Goal: Task Accomplishment & Management: Complete application form

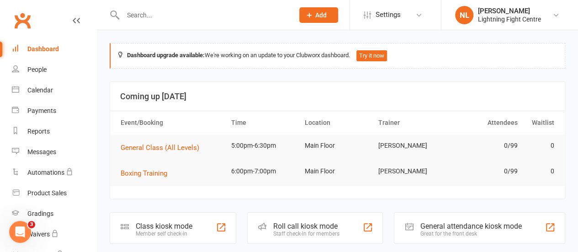
click at [203, 222] on div "Class kiosk mode Member self check-in" at bounding box center [173, 228] width 127 height 32
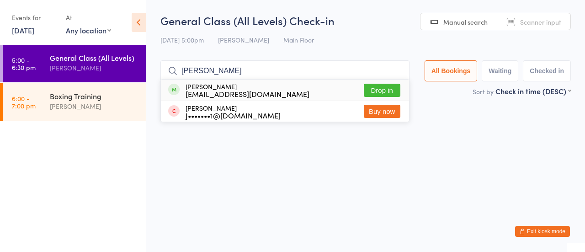
type input "julia"
click at [375, 89] on button "Drop in" at bounding box center [382, 90] width 37 height 13
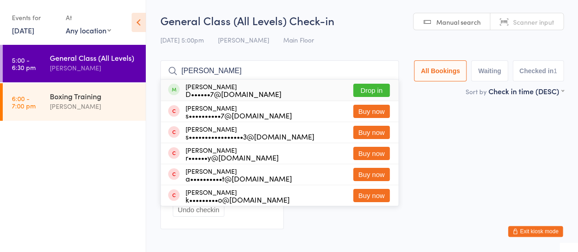
type input "sara"
click at [382, 89] on button "Drop in" at bounding box center [371, 90] width 37 height 13
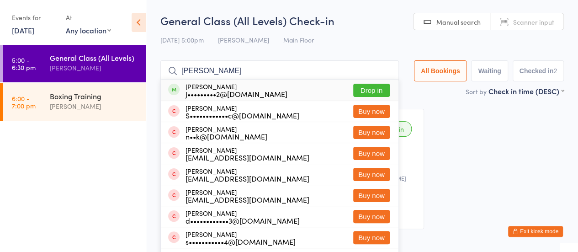
type input "dean"
click at [361, 87] on button "Drop in" at bounding box center [371, 90] width 37 height 13
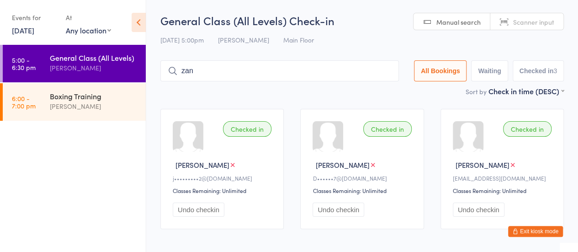
type input "zane"
click at [315, 78] on input "zane" at bounding box center [279, 70] width 239 height 21
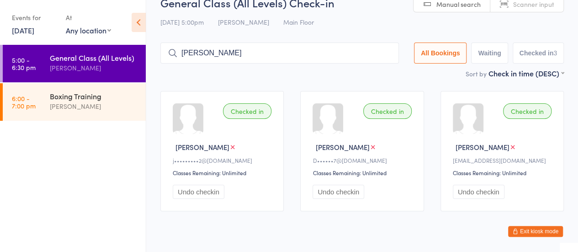
scroll to position [40, 0]
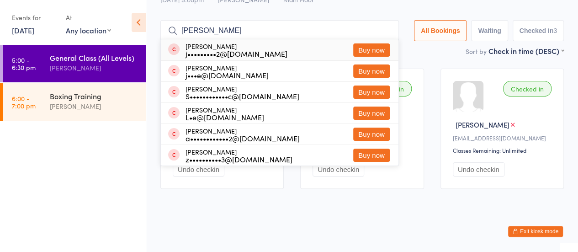
drag, startPoint x: 356, startPoint y: 22, endPoint x: 387, endPoint y: 28, distance: 30.7
click at [387, 28] on input "zane" at bounding box center [279, 30] width 239 height 21
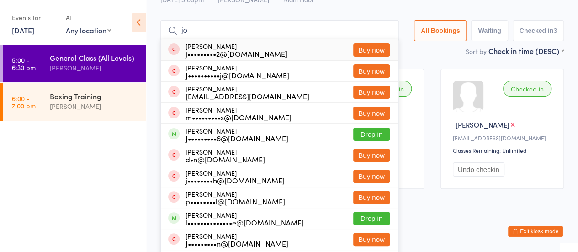
click at [259, 35] on input "jo" at bounding box center [279, 30] width 239 height 21
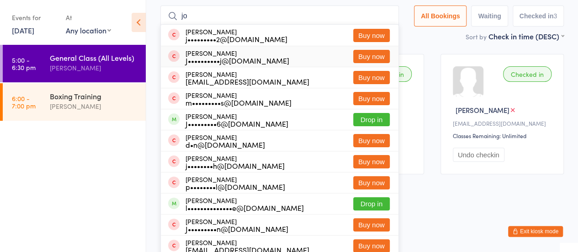
scroll to position [60, 0]
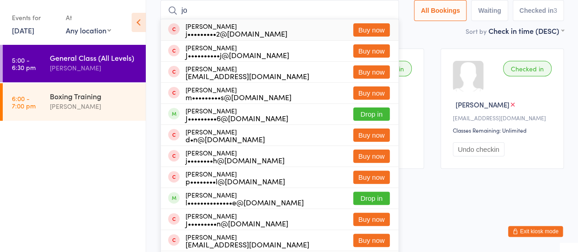
drag, startPoint x: 382, startPoint y: 13, endPoint x: 371, endPoint y: 29, distance: 19.1
click at [371, 21] on div "jo Jo Burgess j•••••••••2@gmail.com Buy now Josh Joyce J••••••••••j@gmail.com B…" at bounding box center [279, 10] width 239 height 21
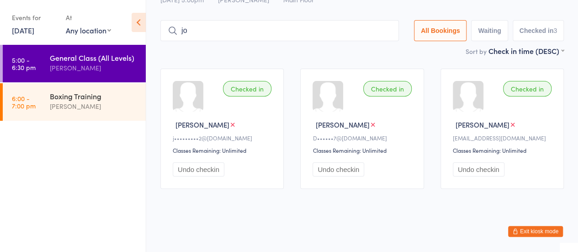
click at [371, 29] on input "jo" at bounding box center [279, 30] width 239 height 21
click at [286, 21] on input "jo" at bounding box center [279, 30] width 239 height 21
click at [278, 33] on input "jo" at bounding box center [279, 30] width 239 height 21
type input "j"
type input "jo"
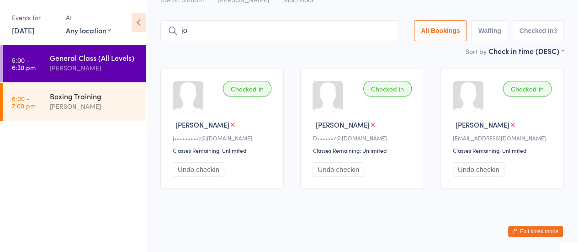
scroll to position [60, 0]
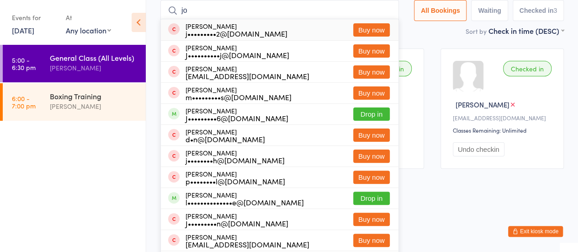
drag, startPoint x: 384, startPoint y: 5, endPoint x: 384, endPoint y: 11, distance: 5.9
click at [384, 11] on input "jo" at bounding box center [279, 10] width 239 height 21
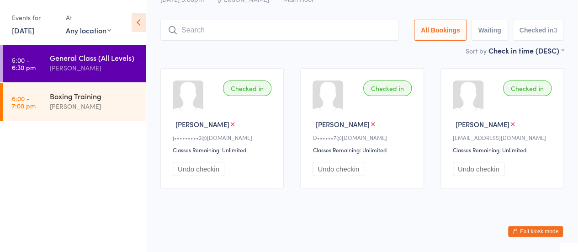
scroll to position [40, 0]
type input "harry thomas"
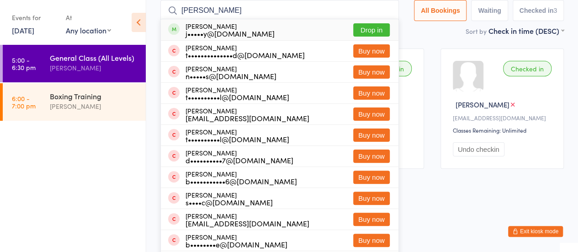
click at [369, 29] on button "Drop in" at bounding box center [371, 29] width 37 height 13
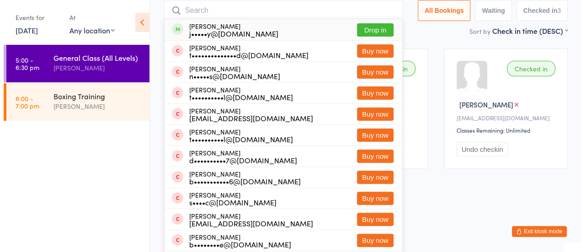
scroll to position [40, 0]
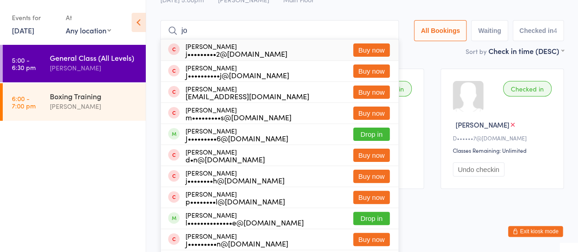
type input "jo"
click at [361, 46] on button "Buy now" at bounding box center [371, 49] width 37 height 13
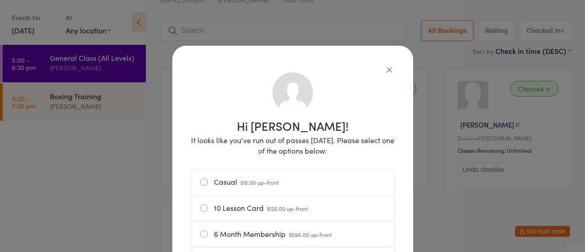
click at [215, 180] on label "Casual $15.00 up-front" at bounding box center [292, 182] width 185 height 26
click at [0, 0] on input "Casual $15.00 up-front" at bounding box center [0, 0] width 0 height 0
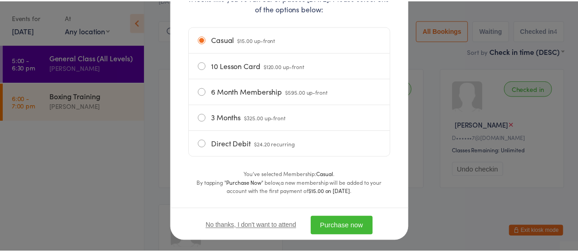
scroll to position [155, 0]
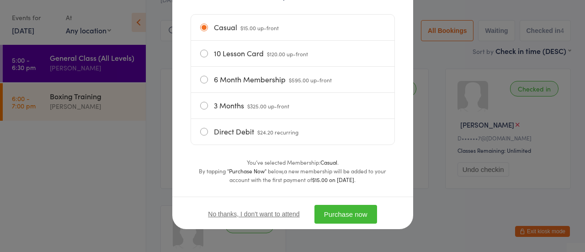
click at [331, 212] on button "Purchase now" at bounding box center [345, 214] width 63 height 19
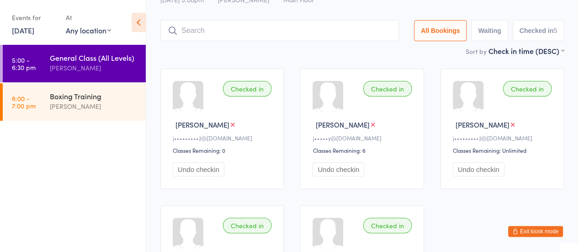
click at [233, 26] on input "search" at bounding box center [279, 30] width 239 height 21
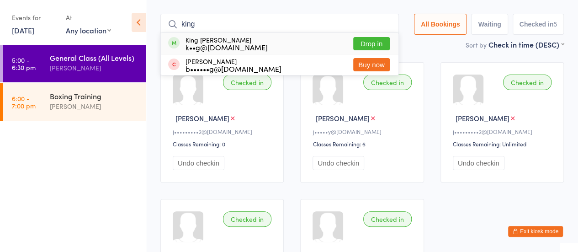
type input "king"
click at [363, 45] on button "Drop in" at bounding box center [371, 43] width 37 height 13
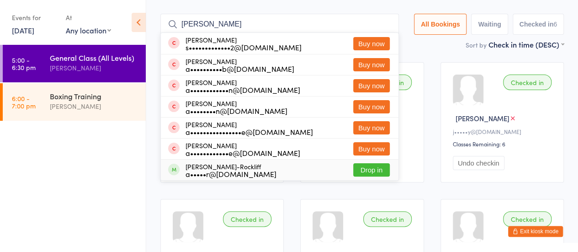
type input "adam"
click at [374, 168] on button "Drop in" at bounding box center [371, 169] width 37 height 13
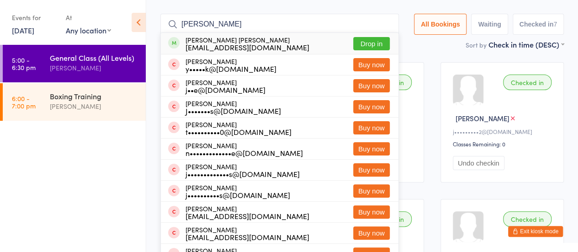
type input "jake"
click at [366, 44] on button "Drop in" at bounding box center [371, 43] width 37 height 13
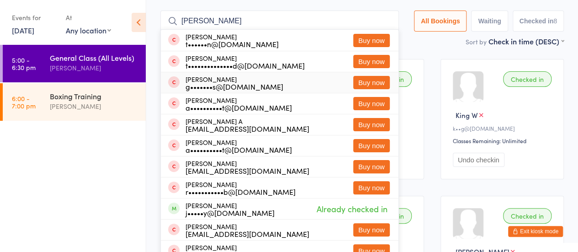
scroll to position [48, 0]
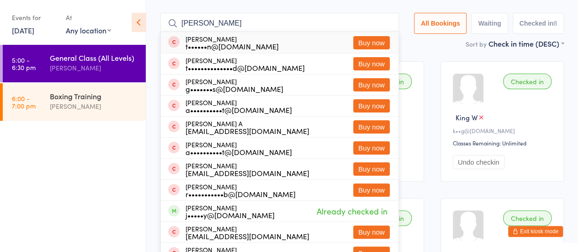
click at [385, 27] on input "harvey" at bounding box center [279, 23] width 239 height 21
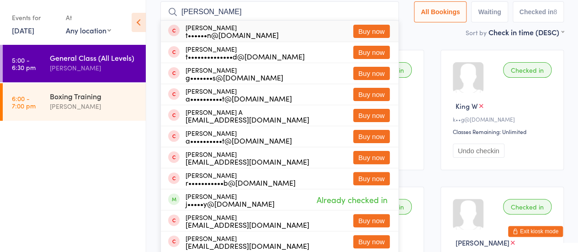
type input "harvey"
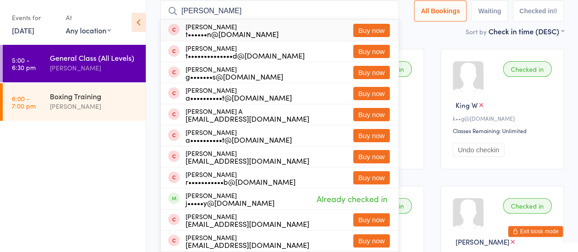
click at [385, 21] on div "Harvey Greet t••••••n@outlook.com Buy now" at bounding box center [280, 30] width 238 height 21
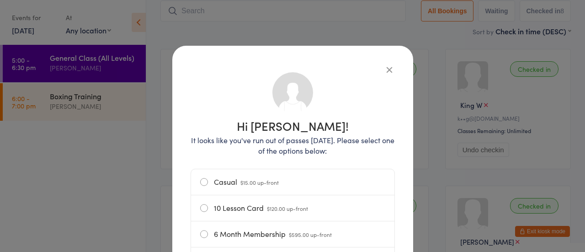
click at [384, 74] on button "button" at bounding box center [389, 69] width 11 height 11
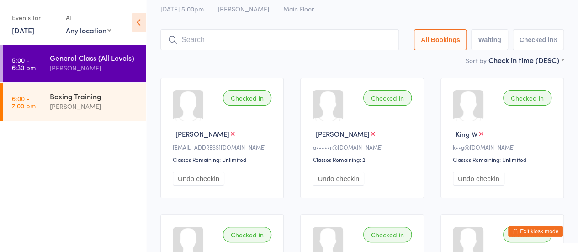
scroll to position [29, 0]
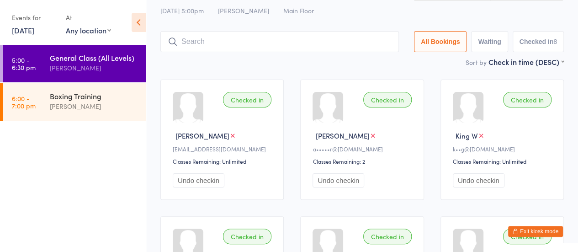
click at [327, 40] on input "search" at bounding box center [279, 41] width 239 height 21
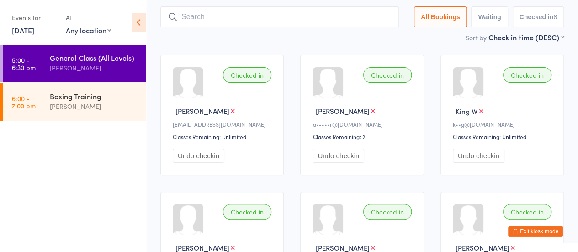
scroll to position [60, 0]
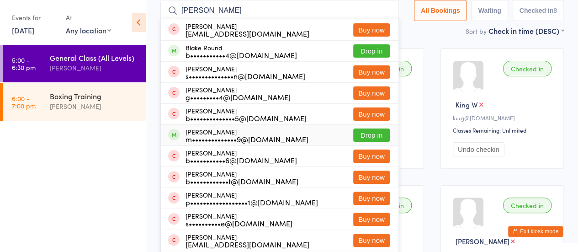
type input "blake"
click at [362, 134] on button "Drop in" at bounding box center [371, 134] width 37 height 13
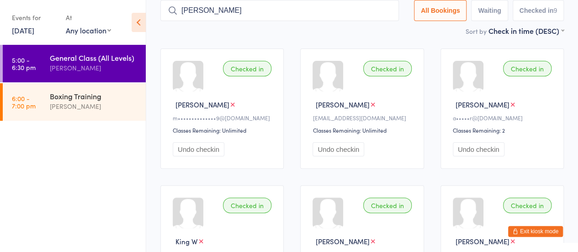
type input "harvey"
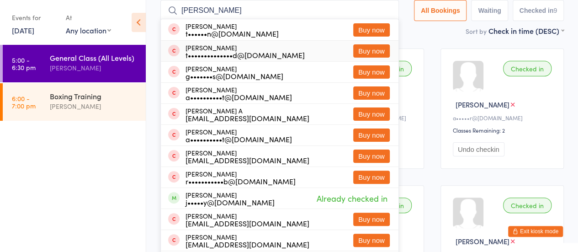
click at [382, 11] on input "harvey" at bounding box center [279, 10] width 239 height 21
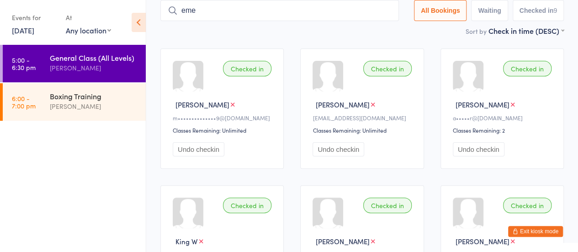
type input "emen"
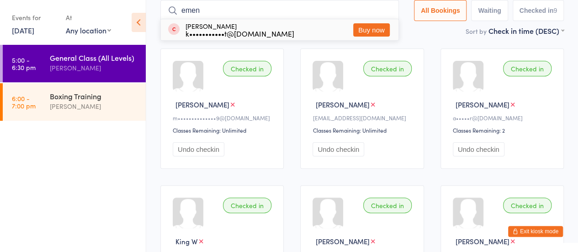
click at [384, 11] on input "emen" at bounding box center [279, 10] width 239 height 21
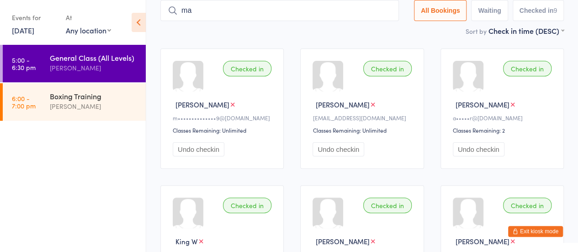
type input "max"
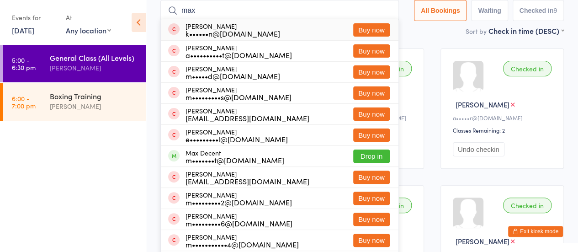
click at [386, 11] on input "max" at bounding box center [279, 10] width 239 height 21
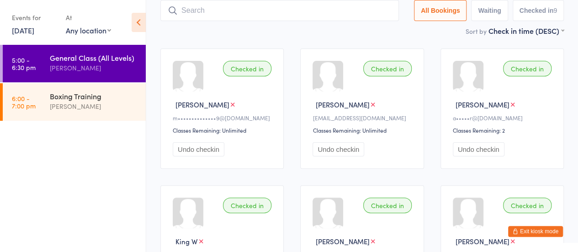
click at [292, 29] on div "Sort by Check in time (DESC) First name (ASC) First name (DESC) Last name (ASC)…" at bounding box center [361, 31] width 403 height 10
click at [217, 17] on input "search" at bounding box center [279, 10] width 239 height 21
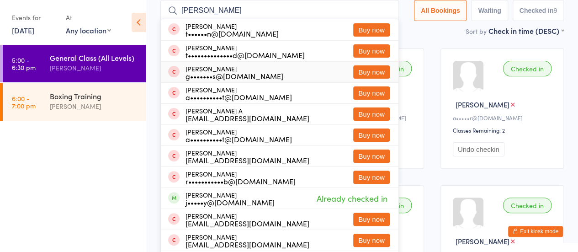
scroll to position [63, 0]
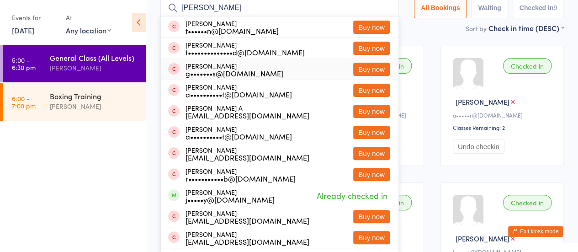
type input "harvey"
click at [360, 64] on button "Buy now" at bounding box center [371, 69] width 37 height 13
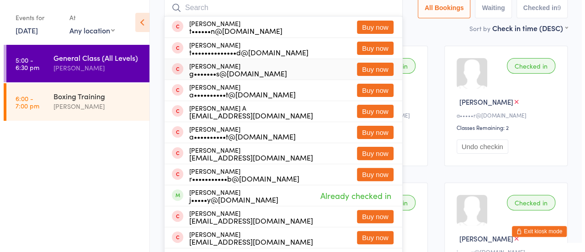
scroll to position [61, 0]
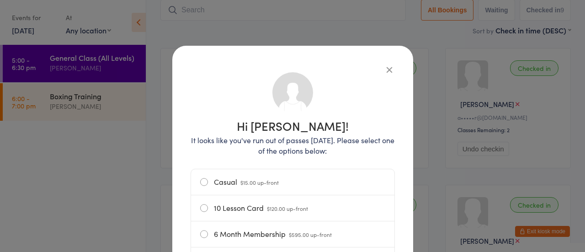
click at [240, 180] on span "$15.00 up-front" at bounding box center [259, 182] width 38 height 8
click at [0, 0] on input "Casual $15.00 up-front" at bounding box center [0, 0] width 0 height 0
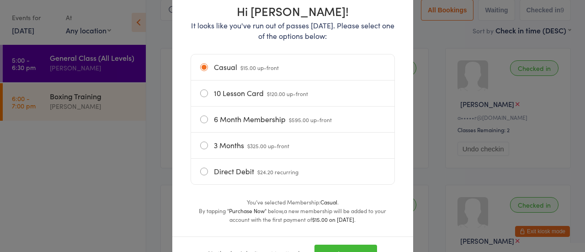
scroll to position [155, 0]
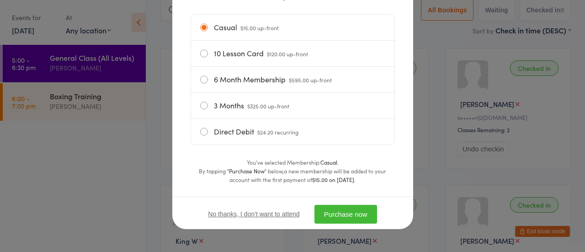
click at [333, 212] on button "Purchase now" at bounding box center [345, 214] width 63 height 19
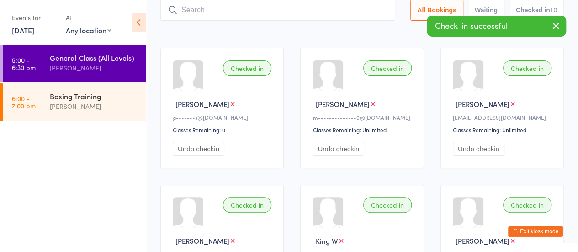
click at [269, 10] on input "search" at bounding box center [277, 10] width 235 height 21
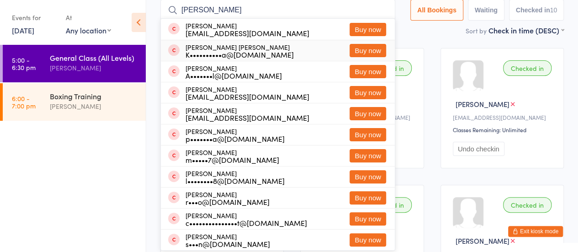
type input "archer"
click at [354, 47] on button "Buy now" at bounding box center [368, 50] width 37 height 13
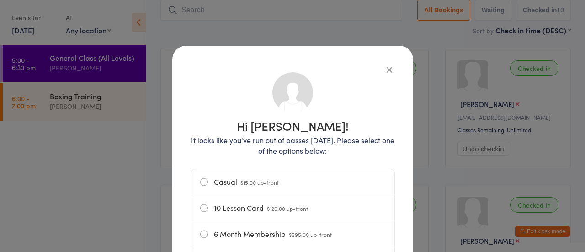
click at [240, 180] on span "$15.00 up-front" at bounding box center [259, 182] width 38 height 8
click at [0, 0] on input "Casual $15.00 up-front" at bounding box center [0, 0] width 0 height 0
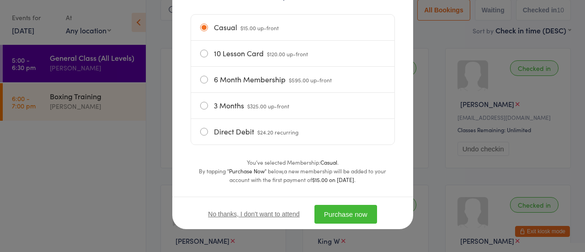
click at [334, 211] on button "Purchase now" at bounding box center [345, 214] width 63 height 19
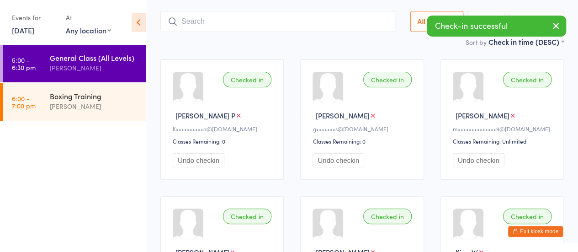
scroll to position [49, 0]
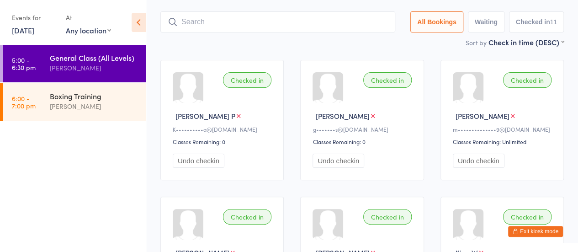
click at [228, 19] on input "search" at bounding box center [277, 21] width 235 height 21
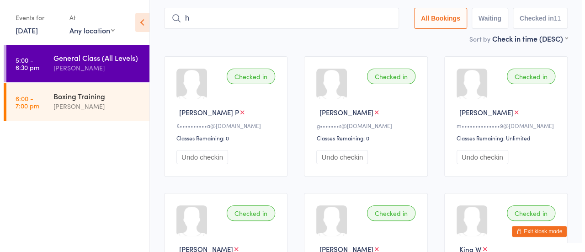
scroll to position [54, 0]
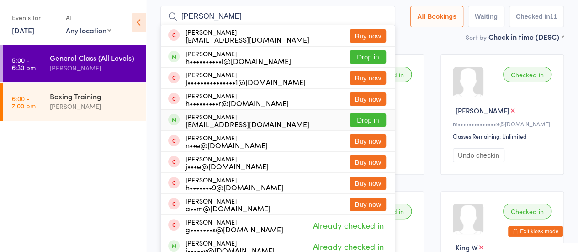
type input "harrison"
click at [366, 119] on button "Drop in" at bounding box center [368, 119] width 37 height 13
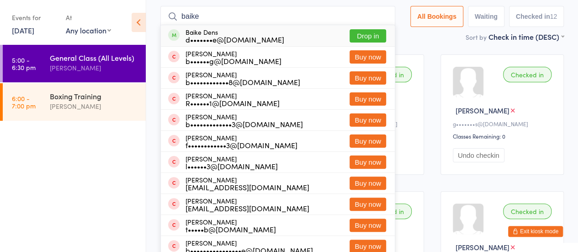
type input "baike"
click at [362, 30] on button "Drop in" at bounding box center [368, 35] width 37 height 13
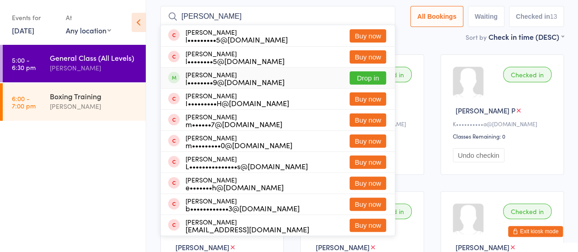
type input "liam"
click at [366, 76] on button "Drop in" at bounding box center [368, 77] width 37 height 13
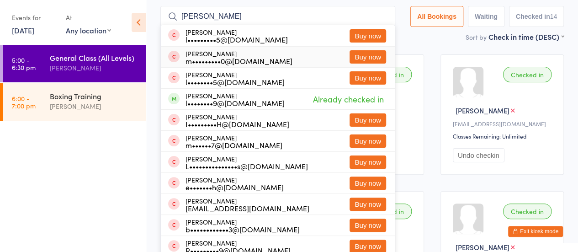
type input "liam r"
click at [360, 53] on button "Buy now" at bounding box center [368, 56] width 37 height 13
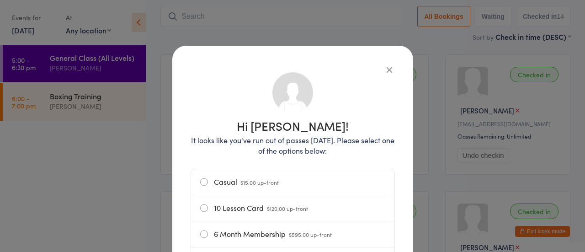
click at [228, 177] on label "Casual $15.00 up-front" at bounding box center [292, 182] width 185 height 26
click at [0, 0] on input "Casual $15.00 up-front" at bounding box center [0, 0] width 0 height 0
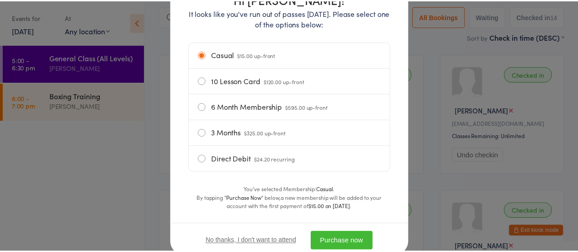
scroll to position [146, 0]
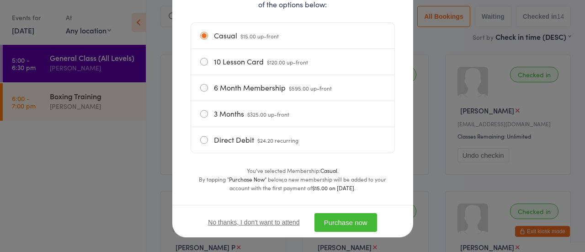
click at [336, 223] on button "Purchase now" at bounding box center [345, 222] width 63 height 19
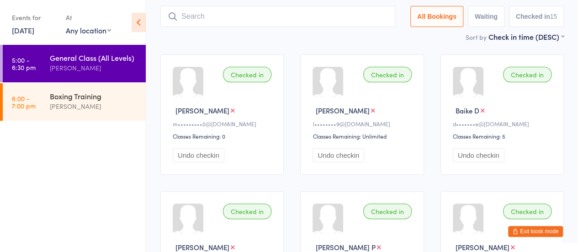
click at [202, 17] on input "search" at bounding box center [277, 16] width 235 height 21
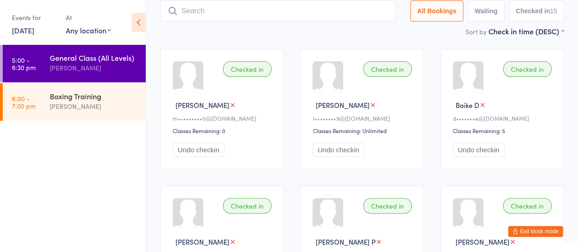
scroll to position [61, 0]
type input "daniel"
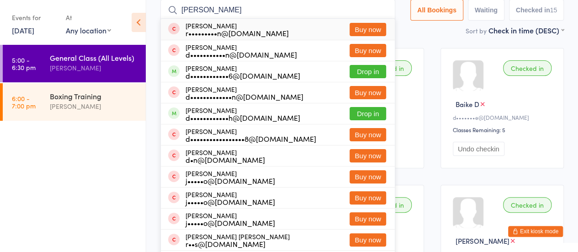
click at [381, 11] on input "daniel" at bounding box center [277, 10] width 235 height 21
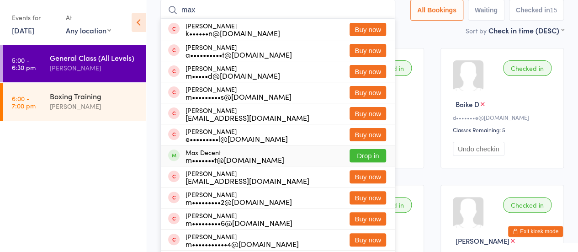
type input "max"
click at [360, 153] on button "Drop in" at bounding box center [368, 155] width 37 height 13
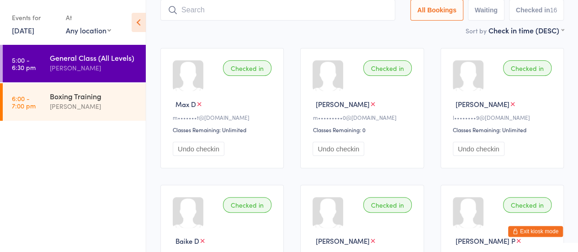
click at [520, 227] on button "Exit kiosk mode" at bounding box center [535, 231] width 55 height 11
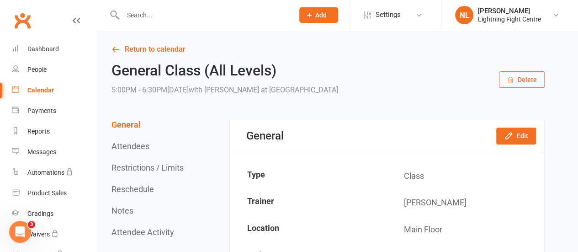
click at [320, 12] on span "Add" at bounding box center [320, 14] width 11 height 7
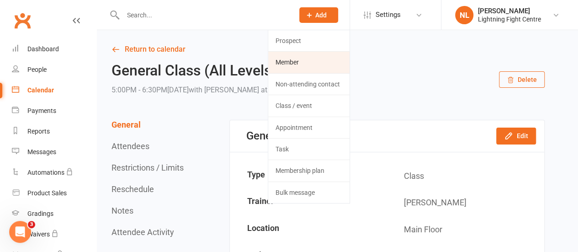
click at [303, 57] on link "Member" at bounding box center [308, 62] width 81 height 21
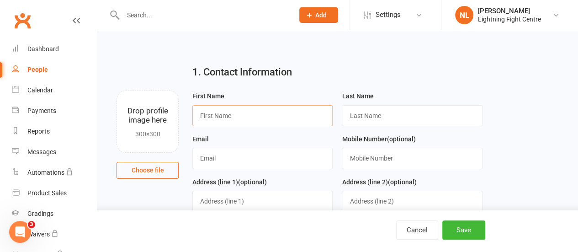
click at [260, 112] on input "text" at bounding box center [262, 115] width 140 height 21
type input "Casey"
click at [351, 116] on input "text" at bounding box center [412, 115] width 140 height 21
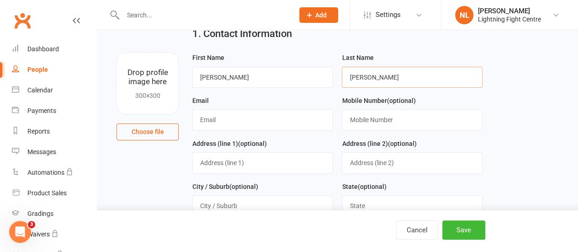
scroll to position [40, 0]
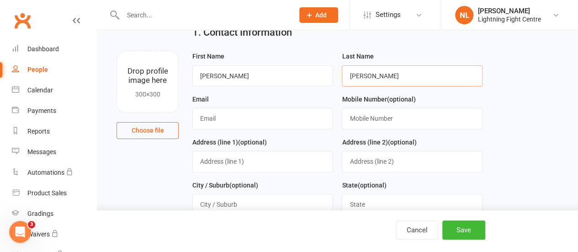
type input "Soden"
click at [273, 118] on input "text" at bounding box center [262, 118] width 140 height 21
click at [238, 118] on input "caseysodenq@gmail.com" at bounding box center [262, 118] width 140 height 21
type input "caseysoden@gmail.com"
click at [356, 119] on input "text" at bounding box center [412, 118] width 140 height 21
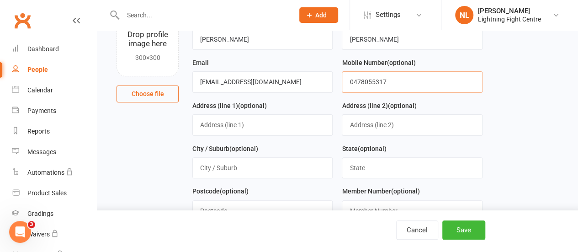
scroll to position [80, 0]
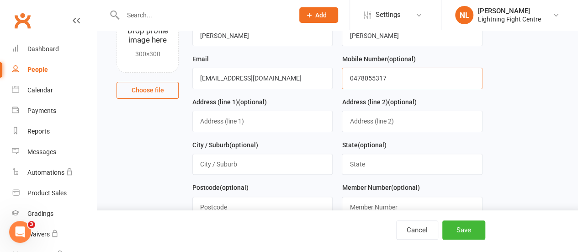
type input "0478055317"
click at [256, 122] on input "text" at bounding box center [262, 121] width 140 height 21
type input "60a cardigan road"
click at [228, 162] on input "text" at bounding box center [262, 164] width 140 height 21
type input "Mooroolbark"
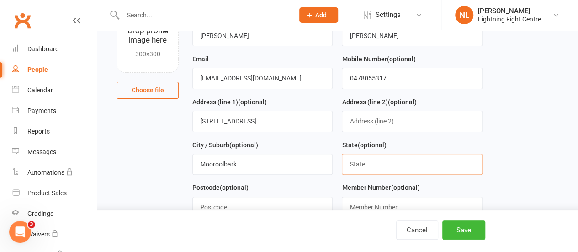
click at [357, 159] on input "text" at bounding box center [412, 164] width 140 height 21
type input "Victoria"
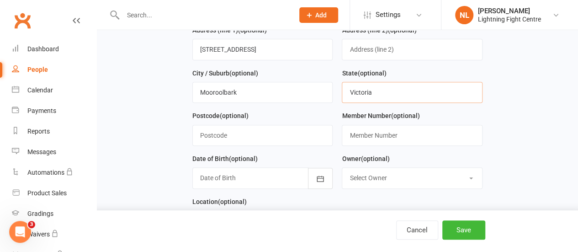
scroll to position [153, 0]
click at [239, 126] on input "text" at bounding box center [262, 134] width 140 height 21
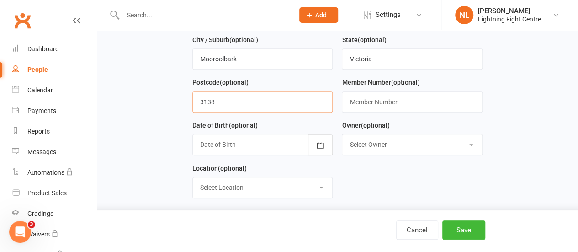
scroll to position [188, 0]
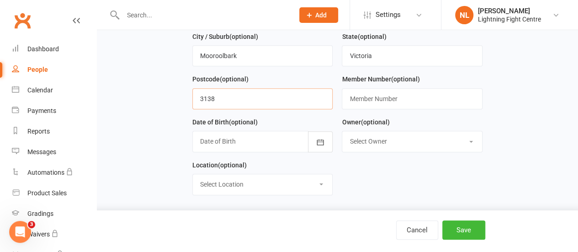
type input "3138"
drag, startPoint x: 255, startPoint y: 137, endPoint x: 317, endPoint y: 133, distance: 62.3
click at [317, 133] on div "2021 - 2040 2021 2022 2023 2024 2025 2026 2027 2028 2029 2030 2031 2032 2033 20…" at bounding box center [262, 141] width 140 height 21
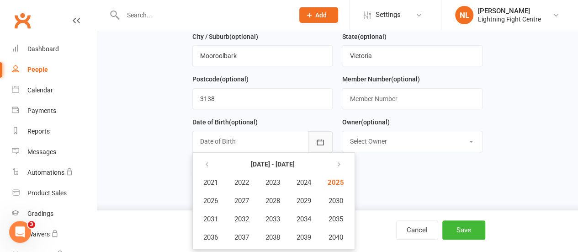
click at [317, 133] on button "button" at bounding box center [320, 141] width 25 height 21
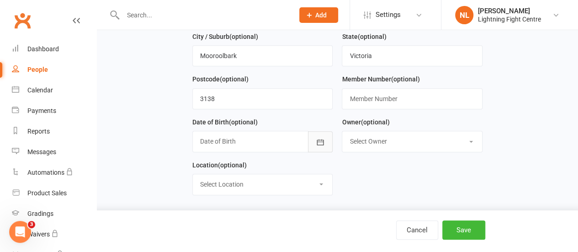
click at [317, 133] on button "button" at bounding box center [320, 141] width 25 height 21
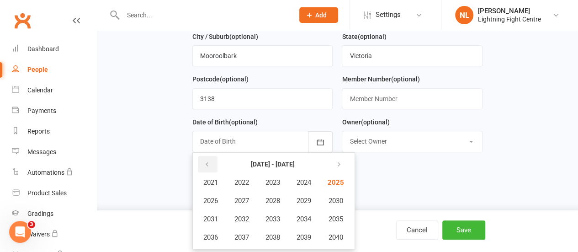
click at [203, 161] on button "button" at bounding box center [208, 164] width 20 height 16
click at [298, 198] on button "2009" at bounding box center [304, 200] width 30 height 17
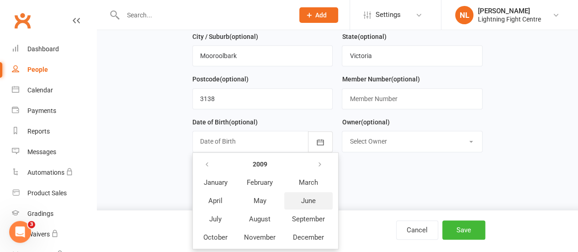
click at [299, 199] on button "June" at bounding box center [308, 200] width 48 height 17
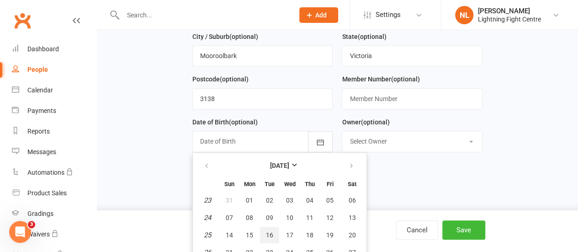
click at [270, 228] on button "16" at bounding box center [269, 235] width 19 height 16
type input "16 Jun 2009"
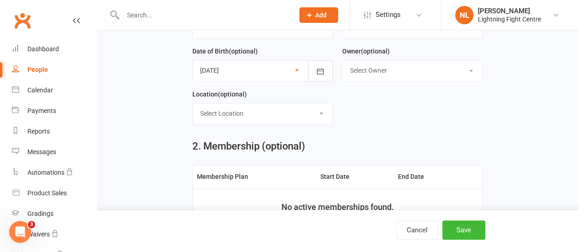
scroll to position [260, 0]
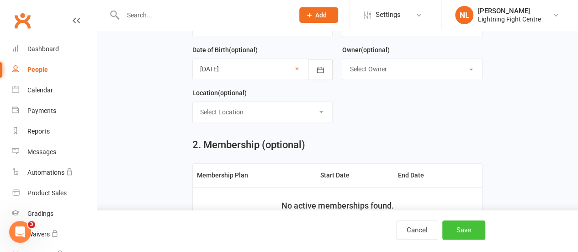
click at [452, 222] on button "Save" at bounding box center [463, 229] width 43 height 19
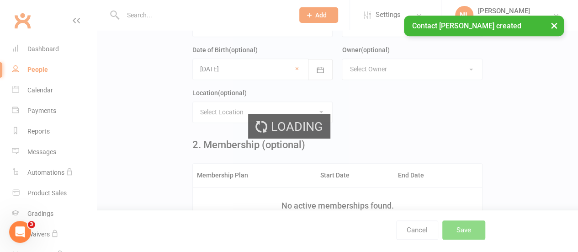
scroll to position [0, 0]
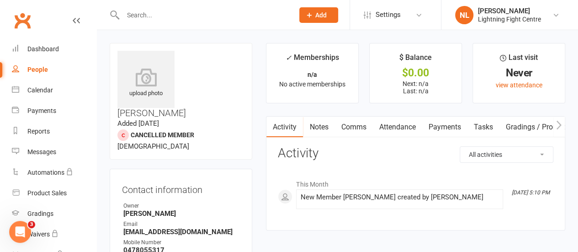
click at [313, 12] on icon at bounding box center [309, 15] width 8 height 8
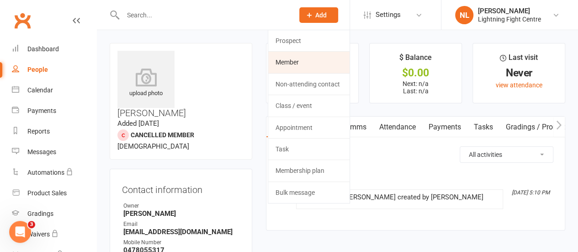
click at [288, 63] on link "Member" at bounding box center [308, 62] width 81 height 21
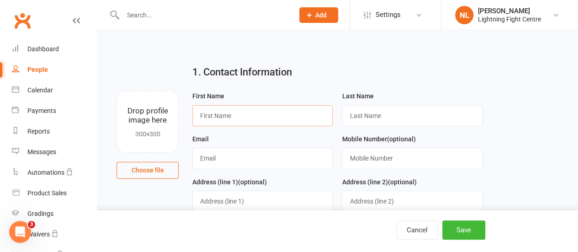
click at [239, 115] on input "text" at bounding box center [262, 115] width 140 height 21
type input "henry"
click at [390, 111] on input "text" at bounding box center [412, 115] width 140 height 21
type input "sutherland"
click at [205, 114] on input "henry" at bounding box center [262, 115] width 140 height 21
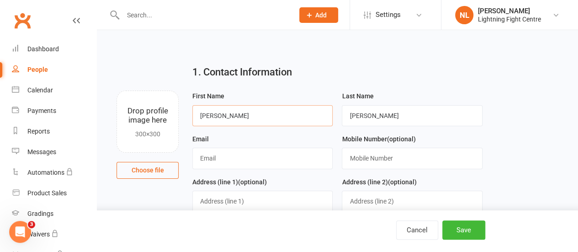
type input "Henry"
click at [353, 116] on input "sutherland" at bounding box center [412, 115] width 140 height 21
type input "Sutherland"
click at [249, 159] on input "text" at bounding box center [262, 158] width 140 height 21
type input "d.sudssquad@gmail.com"
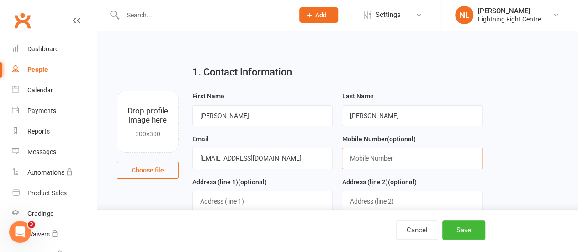
click at [385, 157] on input "text" at bounding box center [412, 158] width 140 height 21
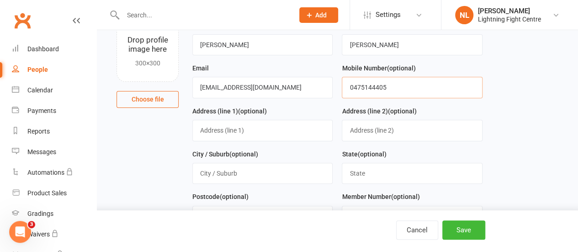
scroll to position [71, 0]
type input "0475144405"
click at [253, 133] on input "text" at bounding box center [262, 129] width 140 height 21
type input "12 towers road"
click at [230, 174] on input "text" at bounding box center [262, 172] width 140 height 21
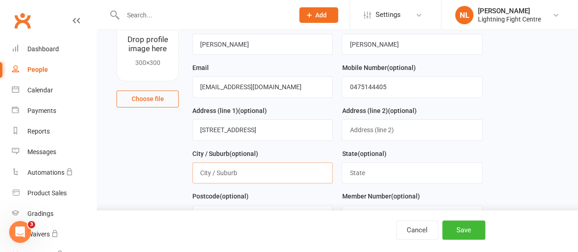
type input "Lilydale"
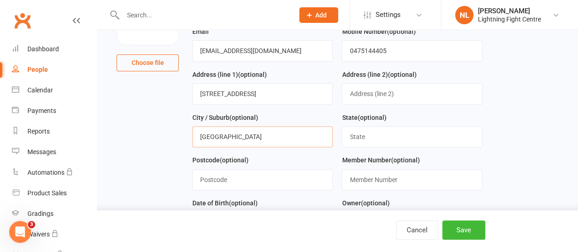
scroll to position [108, 0]
click at [276, 183] on input "text" at bounding box center [262, 179] width 140 height 21
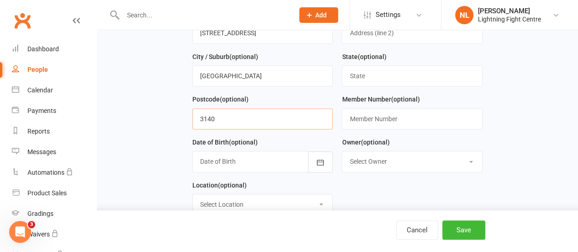
scroll to position [173, 0]
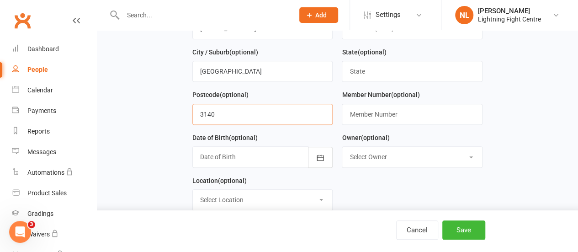
type input "3140"
click at [235, 149] on div at bounding box center [262, 156] width 140 height 21
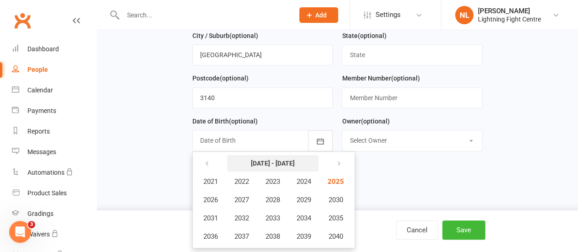
scroll to position [190, 0]
drag, startPoint x: 247, startPoint y: 166, endPoint x: 205, endPoint y: 163, distance: 42.6
click at [205, 163] on button "button" at bounding box center [208, 162] width 20 height 16
click at [205, 163] on icon "button" at bounding box center [207, 162] width 6 height 7
click at [347, 157] on button "button" at bounding box center [338, 162] width 20 height 16
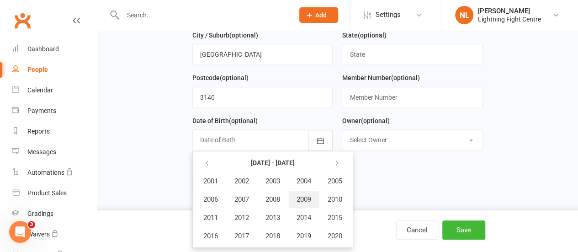
click at [294, 196] on button "2009" at bounding box center [304, 199] width 30 height 17
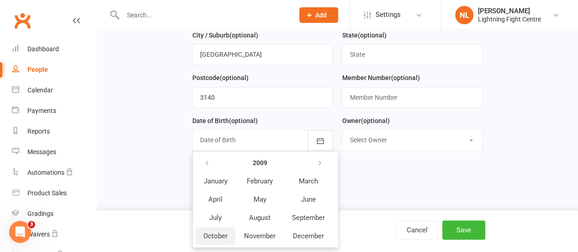
click at [218, 232] on span "October" at bounding box center [215, 236] width 24 height 8
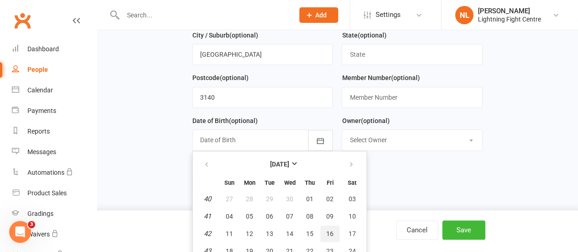
click at [326, 231] on span "16" at bounding box center [329, 233] width 7 height 7
type input "16 Oct 2009"
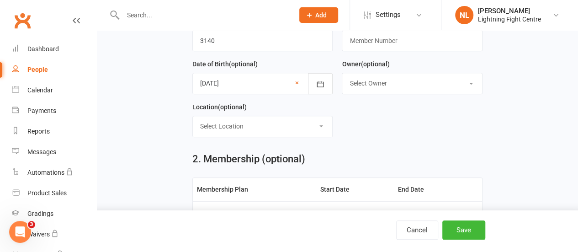
scroll to position [248, 0]
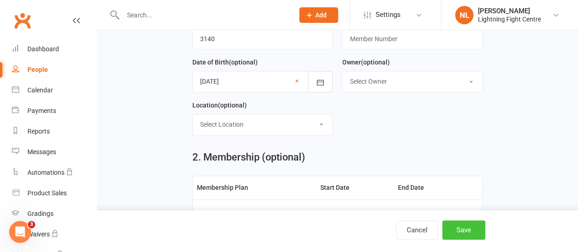
click at [477, 227] on button "Save" at bounding box center [463, 229] width 43 height 19
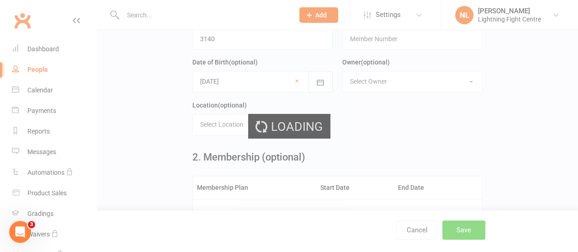
scroll to position [0, 0]
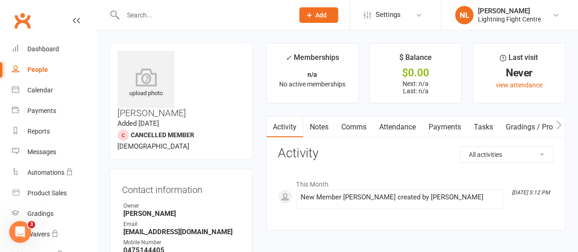
click at [320, 16] on span "Add" at bounding box center [320, 14] width 11 height 7
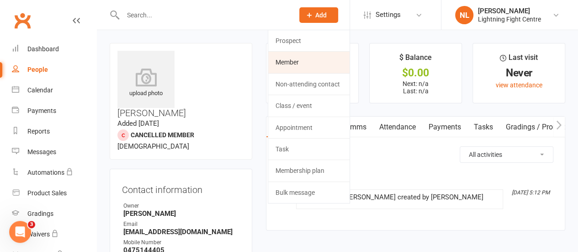
click at [303, 64] on link "Member" at bounding box center [308, 62] width 81 height 21
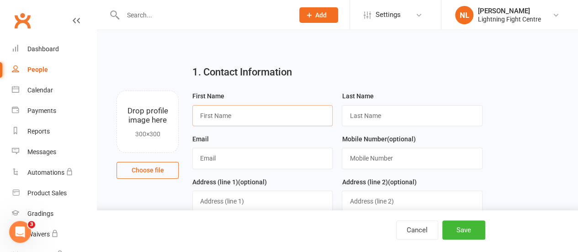
click at [241, 113] on input "text" at bounding box center [262, 115] width 140 height 21
type input "Emanuel"
click at [381, 110] on input "text" at bounding box center [412, 115] width 140 height 21
type input "Vlamis"
click at [274, 162] on input "text" at bounding box center [262, 158] width 140 height 21
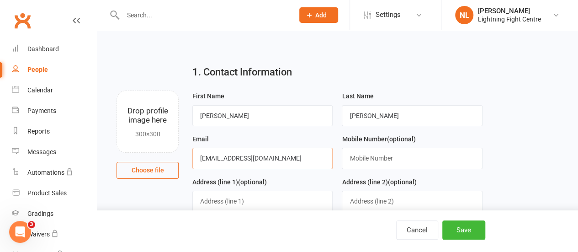
type input "vlamcon@outlook.com"
click at [366, 159] on input "text" at bounding box center [412, 158] width 140 height 21
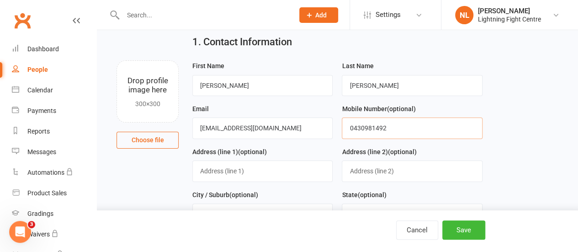
scroll to position [31, 0]
type input "0430981492"
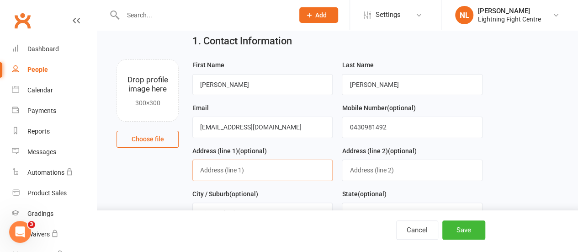
click at [265, 172] on input "text" at bounding box center [262, 169] width 140 height 21
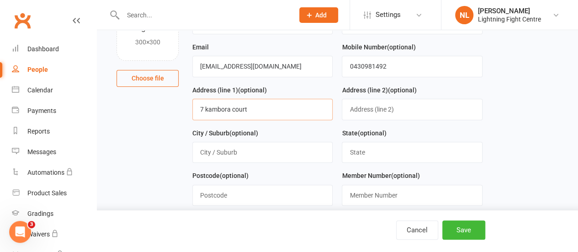
scroll to position [96, 0]
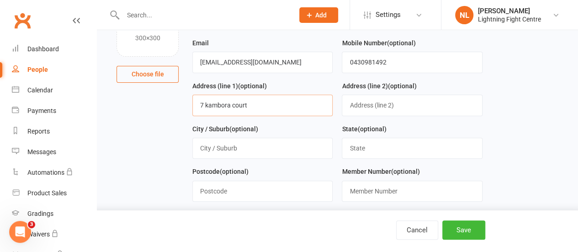
type input "7 kambora court"
click at [264, 146] on input "text" at bounding box center [262, 148] width 140 height 21
type input "Mooroolbark"
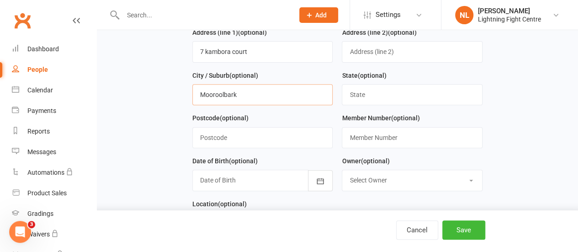
scroll to position [152, 0]
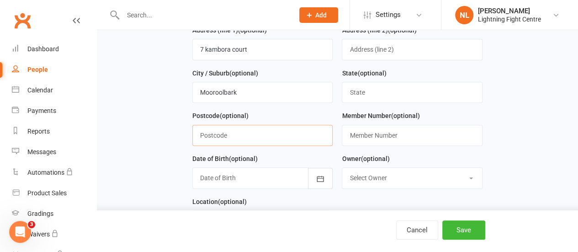
click at [240, 134] on input "text" at bounding box center [262, 135] width 140 height 21
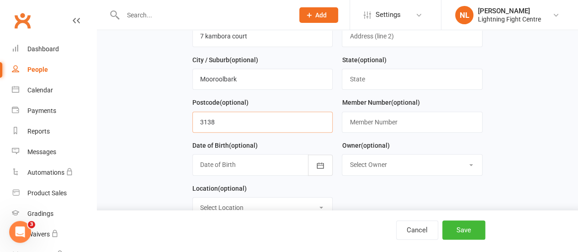
scroll to position [165, 0]
type input "3138"
click at [245, 163] on div at bounding box center [262, 164] width 140 height 21
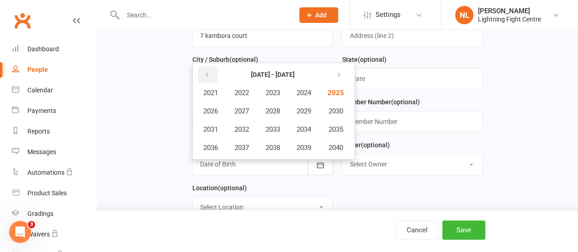
click at [203, 67] on button "button" at bounding box center [208, 74] width 20 height 16
click at [209, 92] on span "1981" at bounding box center [210, 93] width 15 height 8
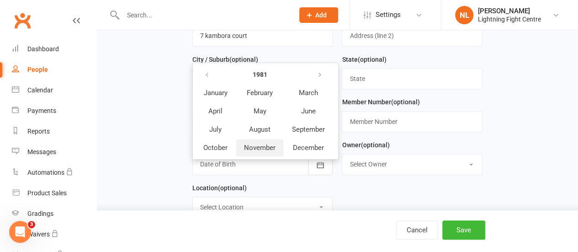
click at [261, 143] on span "November" at bounding box center [260, 147] width 32 height 8
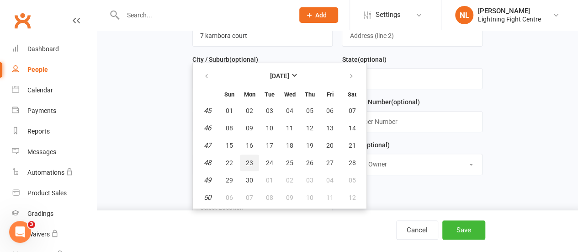
click at [241, 160] on button "23" at bounding box center [249, 162] width 19 height 16
type input "23 Nov 1981"
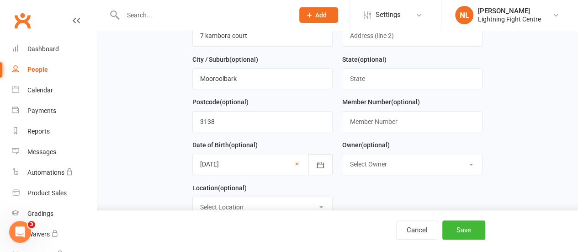
scroll to position [181, 0]
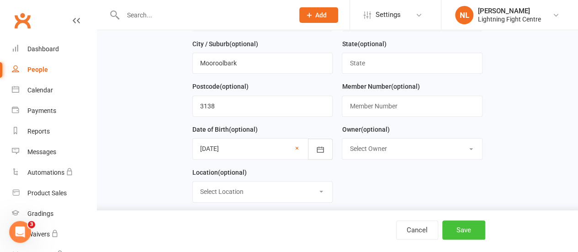
click at [458, 225] on button "Save" at bounding box center [463, 229] width 43 height 19
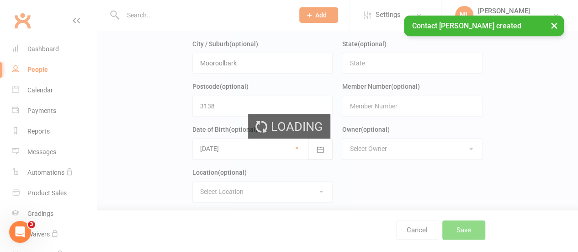
scroll to position [0, 0]
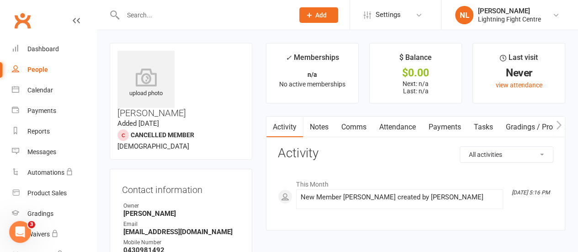
click at [305, 11] on icon at bounding box center [309, 15] width 8 height 8
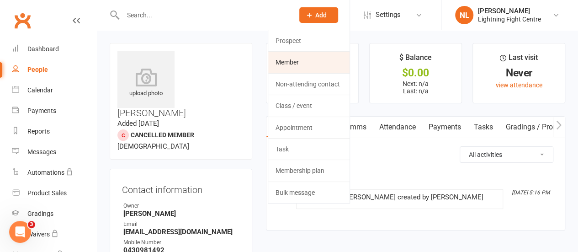
click at [308, 62] on link "Member" at bounding box center [308, 62] width 81 height 21
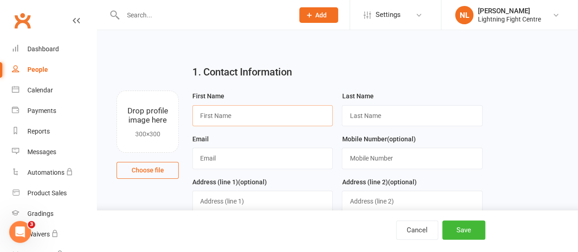
click at [244, 111] on input "text" at bounding box center [262, 115] width 140 height 21
type input "andrew"
click at [363, 117] on input "text" at bounding box center [412, 115] width 140 height 21
type input "barker"
click at [260, 158] on input "text" at bounding box center [262, 158] width 140 height 21
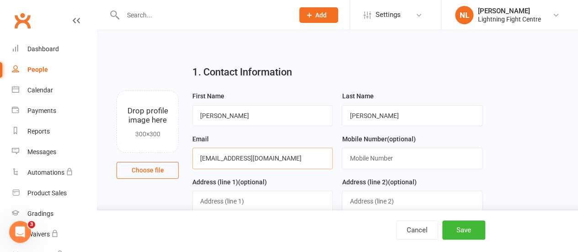
type input "andrewronald665@gmail.com"
click at [378, 161] on input "text" at bounding box center [412, 158] width 140 height 21
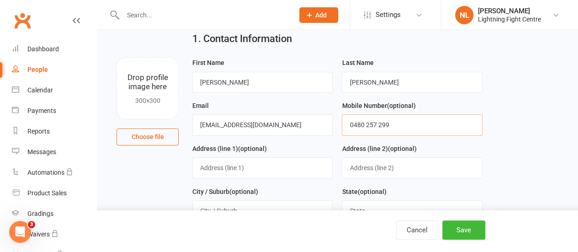
scroll to position [34, 0]
type input "0480 257 299"
click at [251, 164] on input "text" at bounding box center [262, 167] width 140 height 21
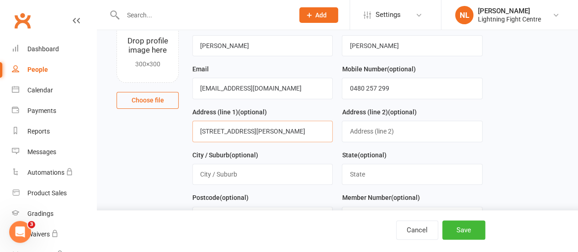
scroll to position [74, 0]
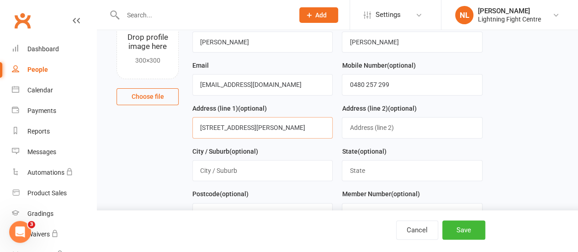
type input "4 laura lane"
click at [243, 167] on input "text" at bounding box center [262, 170] width 140 height 21
type input "Mooroolbark"
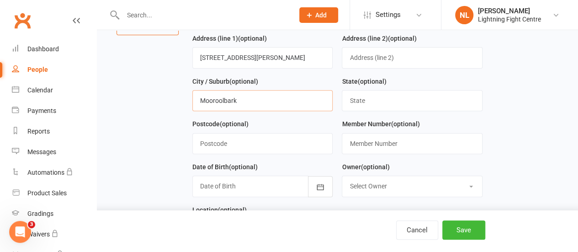
scroll to position [144, 0]
click at [240, 143] on input "text" at bounding box center [262, 143] width 140 height 21
type input "3138"
click at [233, 187] on div at bounding box center [262, 185] width 140 height 21
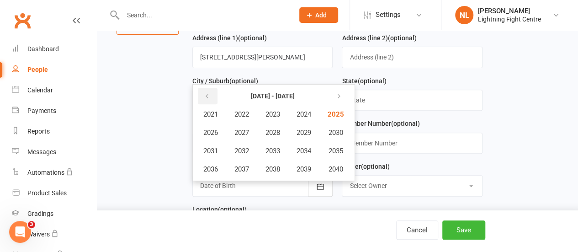
click at [205, 88] on button "button" at bounding box center [208, 96] width 20 height 16
click at [249, 130] on span "2007" at bounding box center [241, 132] width 15 height 8
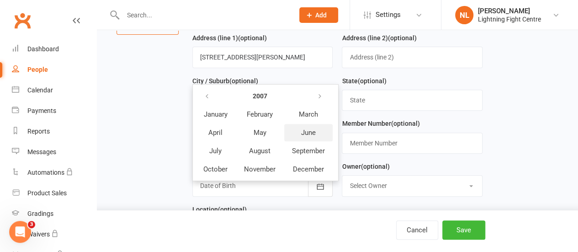
click at [300, 126] on button "June" at bounding box center [308, 132] width 48 height 17
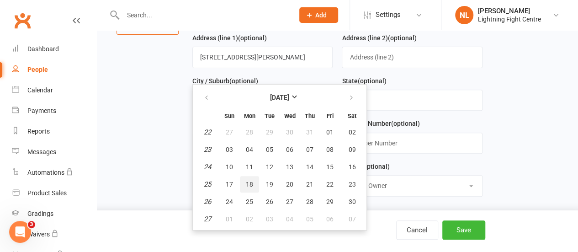
click at [249, 182] on span "18" at bounding box center [249, 183] width 7 height 7
type input "18 Jun 2007"
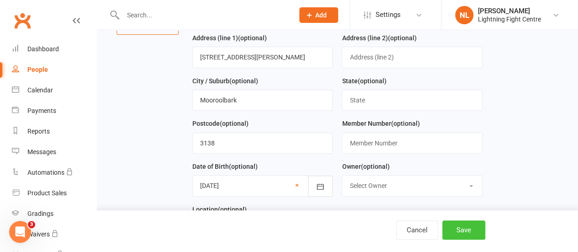
click at [467, 235] on button "Save" at bounding box center [463, 229] width 43 height 19
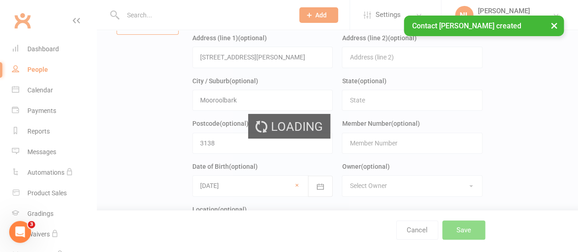
scroll to position [0, 0]
